Goal: Contribute content

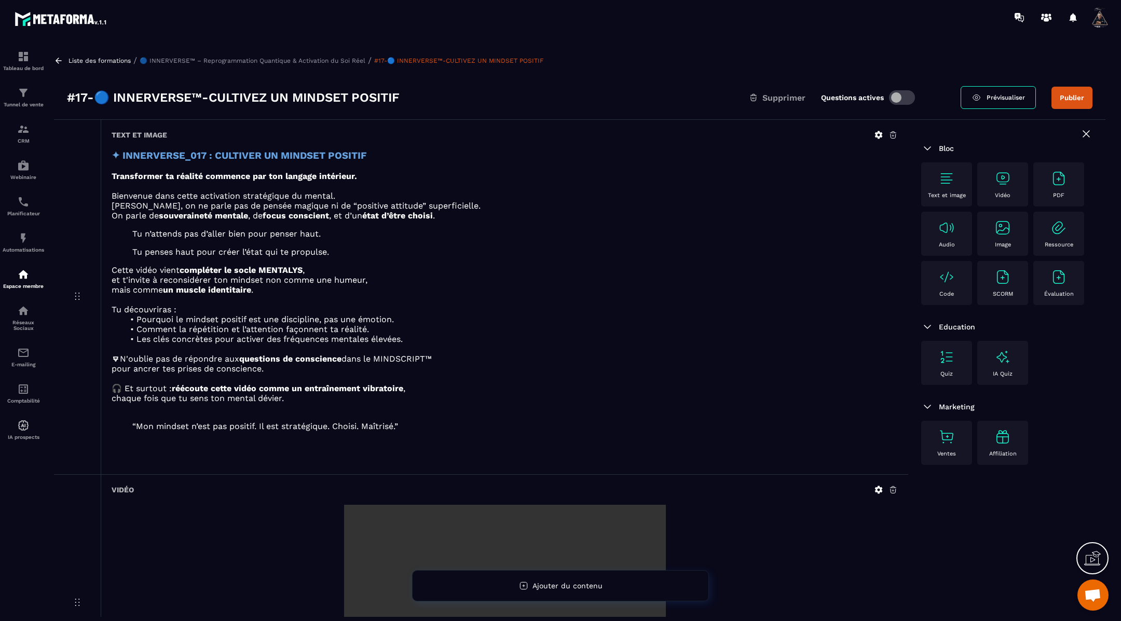
click at [879, 488] on icon at bounding box center [878, 489] width 9 height 9
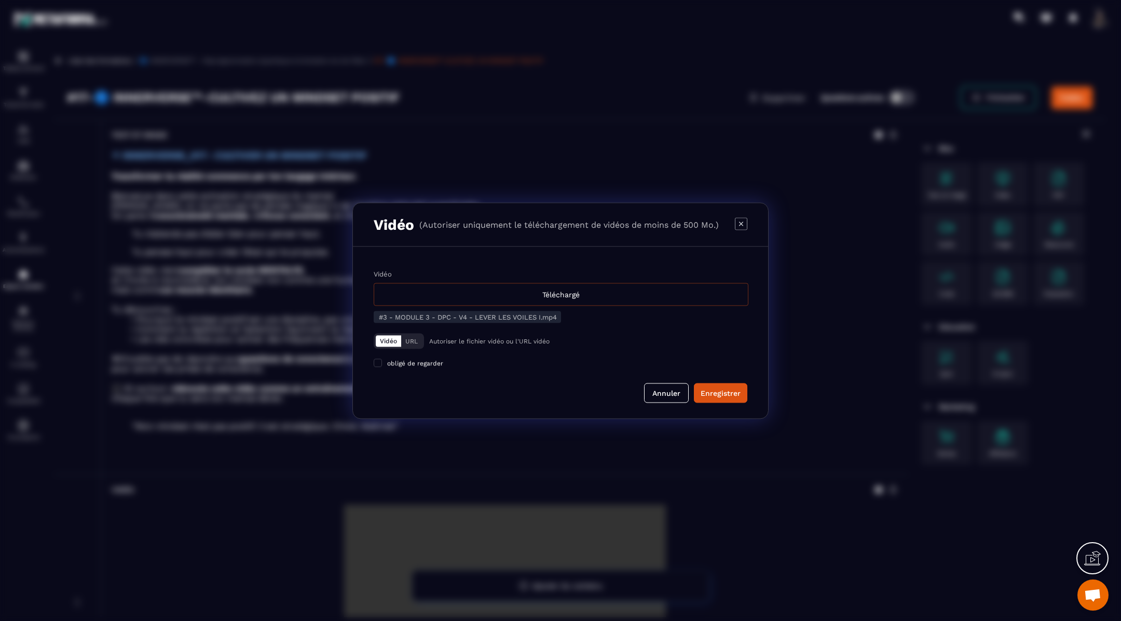
click at [553, 291] on div "Téléchargé" at bounding box center [561, 294] width 375 height 23
click at [0, 0] on input "Vidéo Téléchargé" at bounding box center [0, 0] width 0 height 0
click at [711, 391] on div "Enregistrer" at bounding box center [721, 393] width 40 height 10
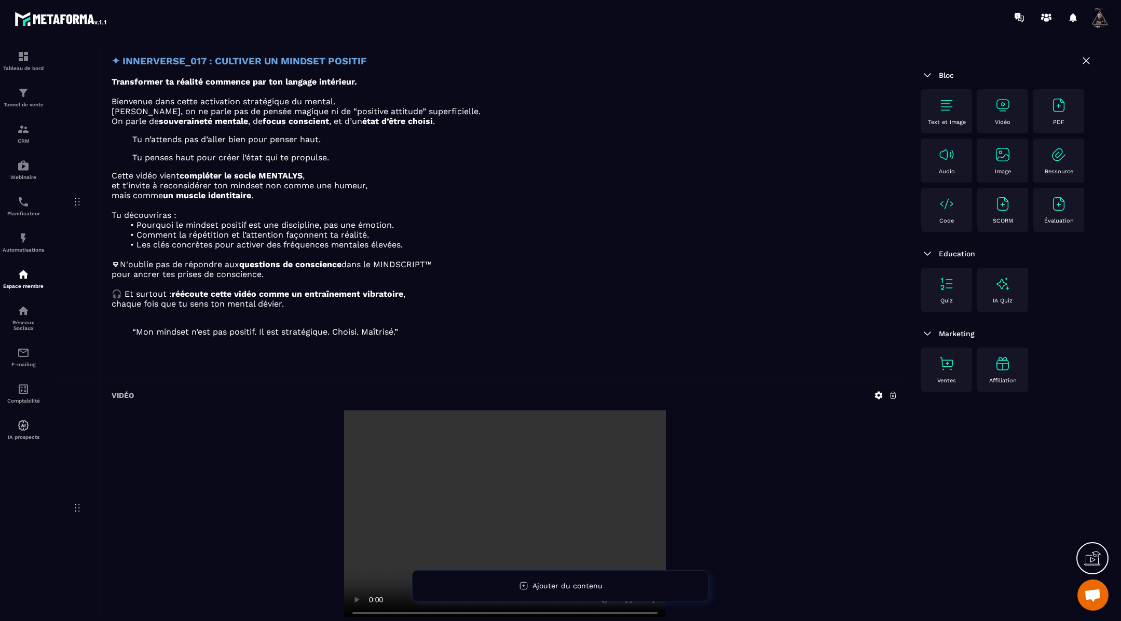
scroll to position [99, 0]
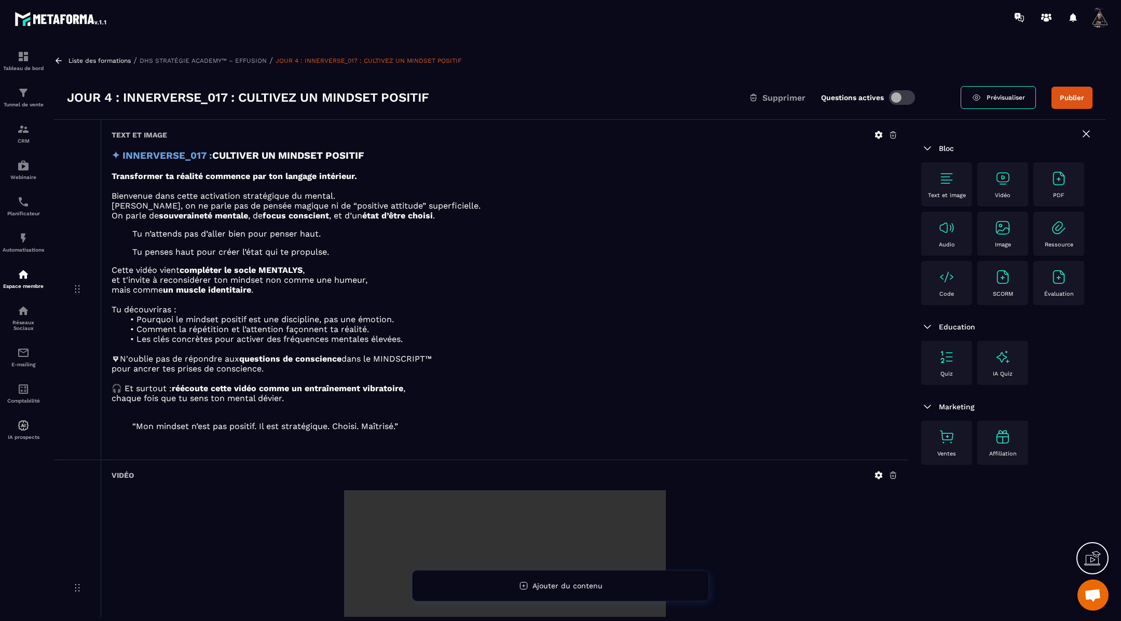
click at [877, 472] on icon at bounding box center [879, 476] width 8 height 8
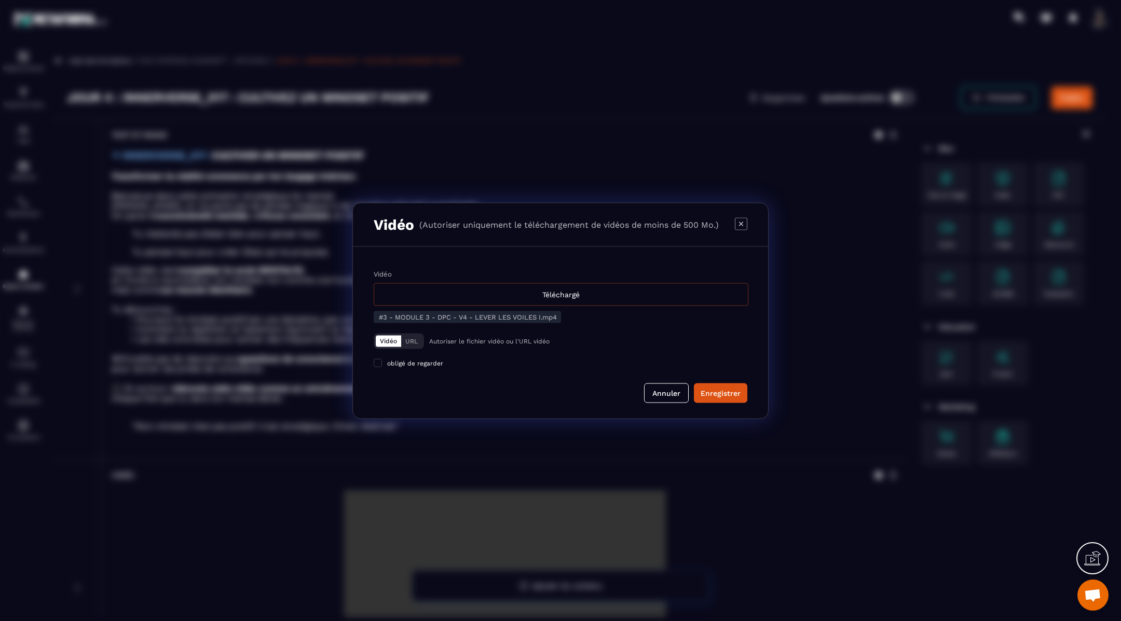
click at [622, 289] on div "Téléchargé" at bounding box center [561, 294] width 375 height 23
click at [0, 0] on input "Vidéo Téléchargé" at bounding box center [0, 0] width 0 height 0
click at [722, 394] on div "Enregistrer" at bounding box center [721, 393] width 40 height 10
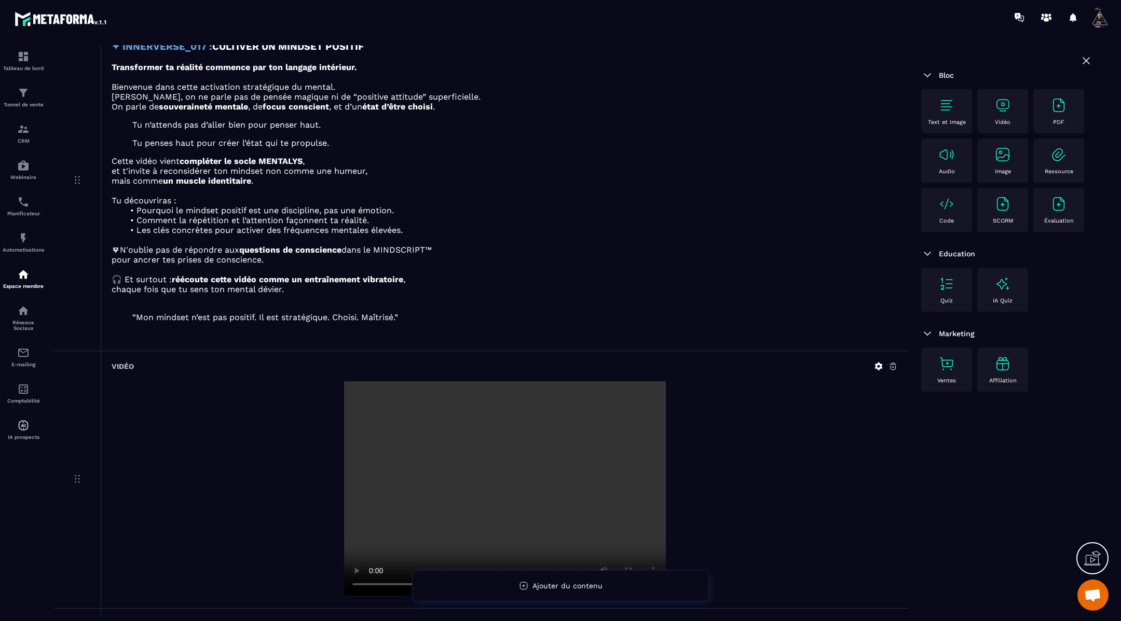
scroll to position [112, 0]
